Goal: Task Accomplishment & Management: Manage account settings

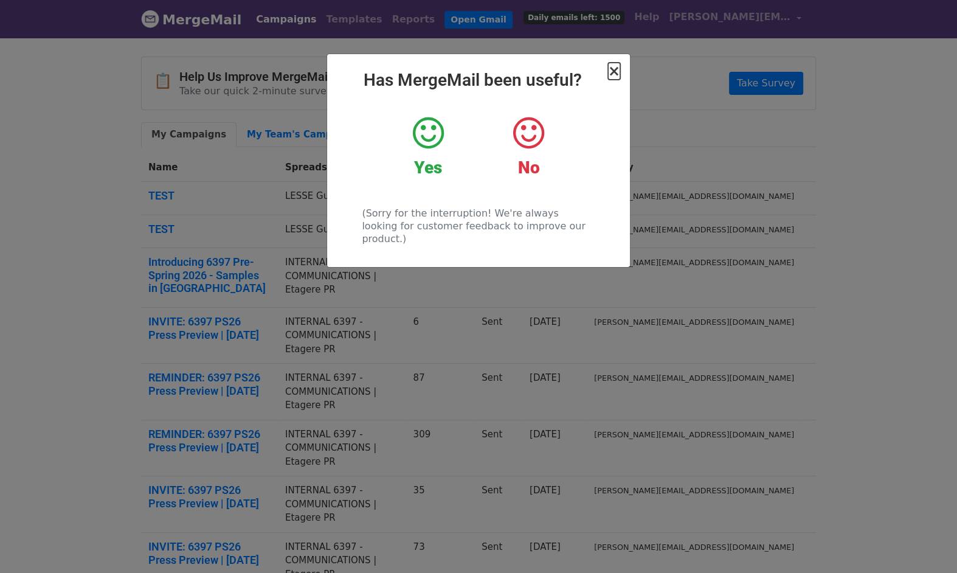
click at [613, 71] on span "×" at bounding box center [614, 71] width 12 height 17
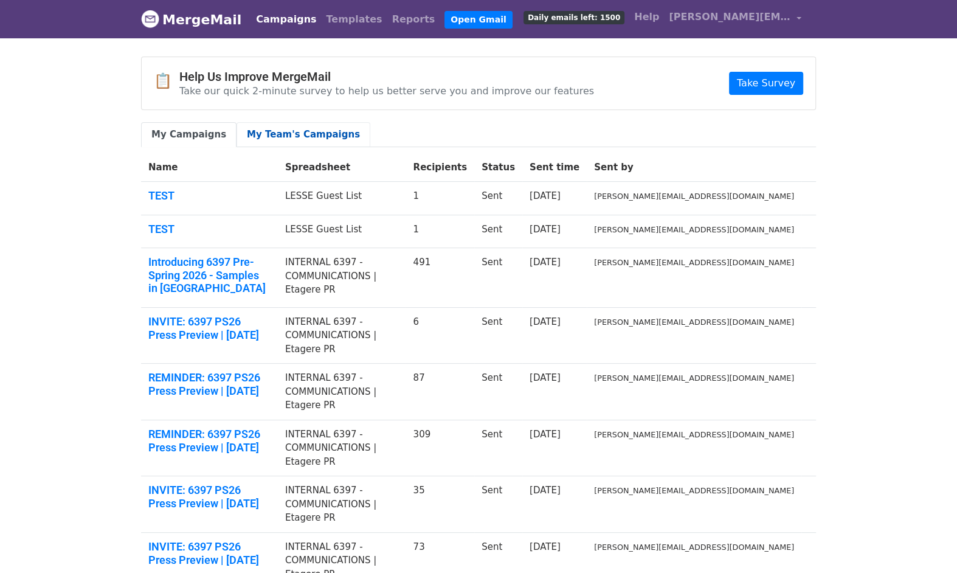
click at [316, 130] on link "My Team's Campaigns" at bounding box center [304, 134] width 134 height 25
click at [257, 134] on link "My Team's Campaigns" at bounding box center [304, 134] width 134 height 25
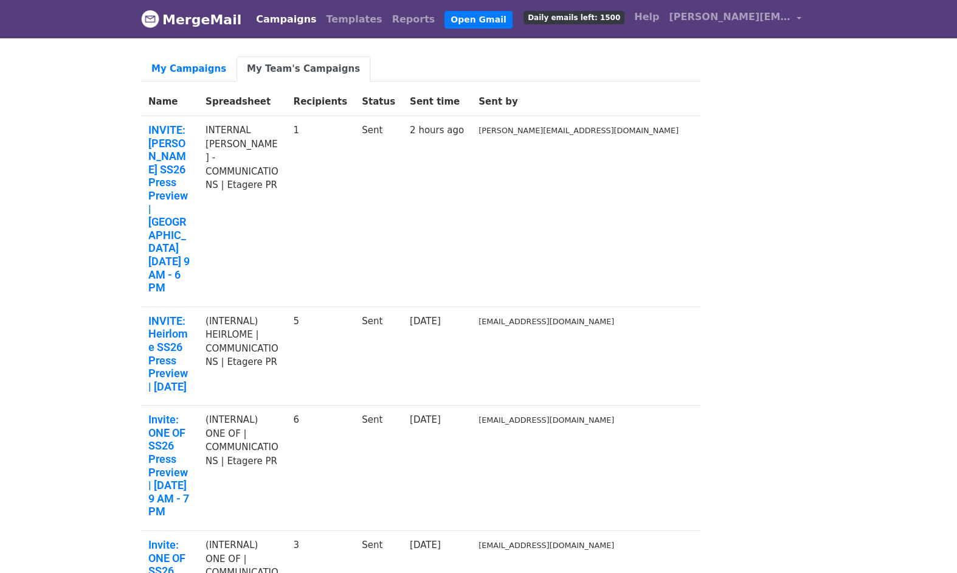
click at [285, 122] on td "INTERNAL COLLEEN ALLEN - COMMUNICATIONS | Etagere PR" at bounding box center [242, 211] width 88 height 191
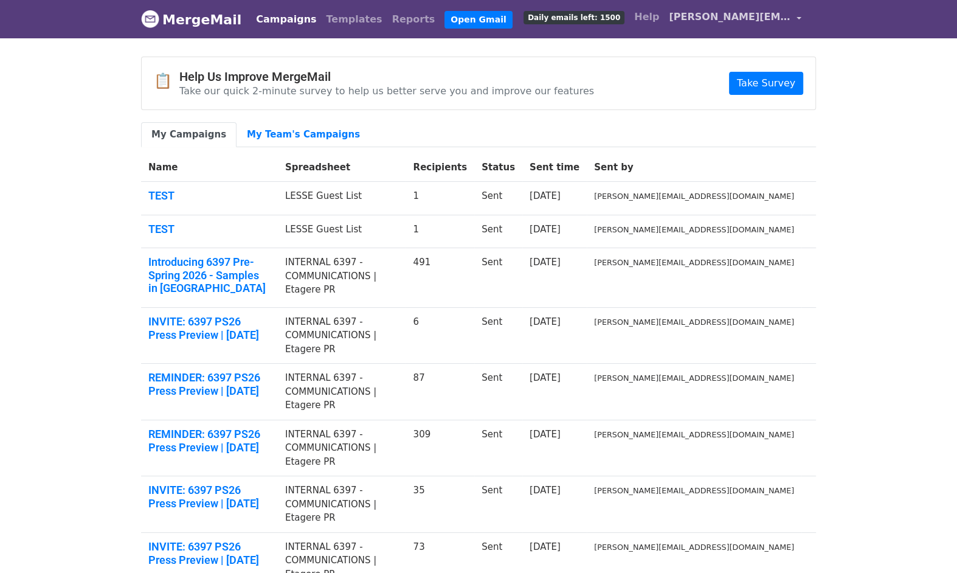
click at [792, 19] on link "[PERSON_NAME][EMAIL_ADDRESS][DOMAIN_NAME]" at bounding box center [735, 19] width 142 height 29
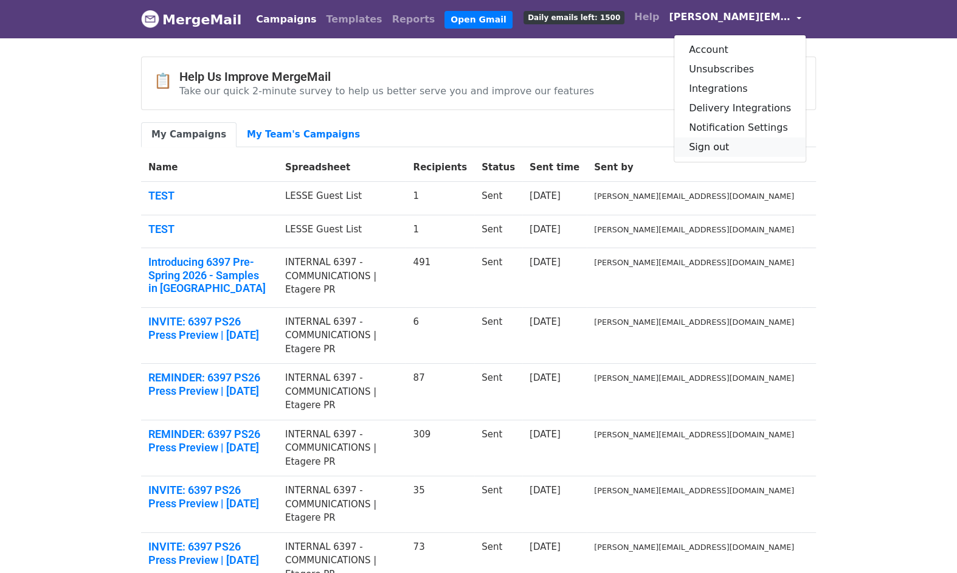
click at [729, 143] on link "Sign out" at bounding box center [740, 146] width 131 height 19
